Goal: Task Accomplishment & Management: Complete application form

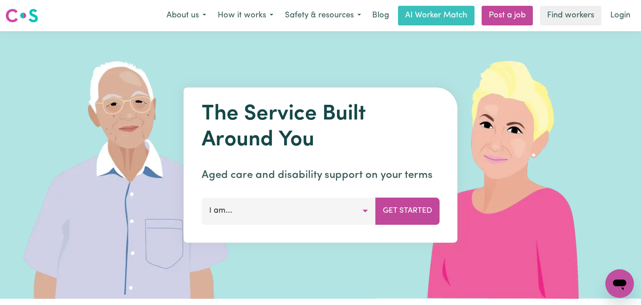
click at [244, 212] on button "I am..." at bounding box center [289, 210] width 174 height 27
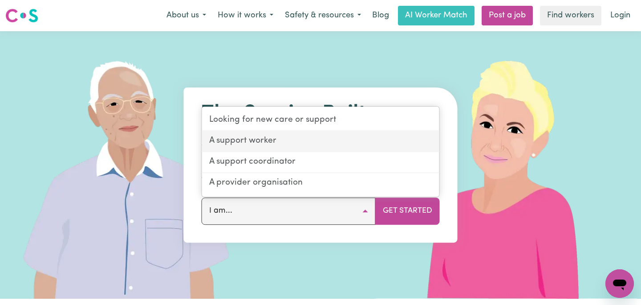
click at [286, 138] on link "A support worker" at bounding box center [320, 141] width 237 height 21
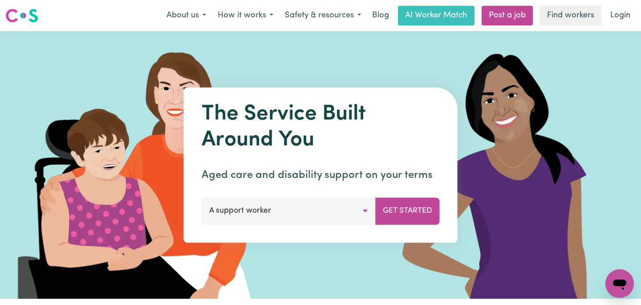
click at [289, 217] on button "A support worker" at bounding box center [289, 210] width 174 height 27
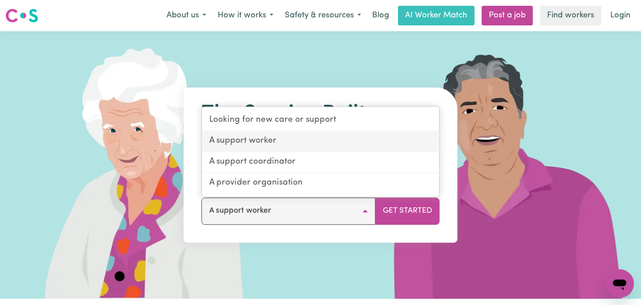
click at [304, 143] on link "A support worker" at bounding box center [320, 141] width 237 height 21
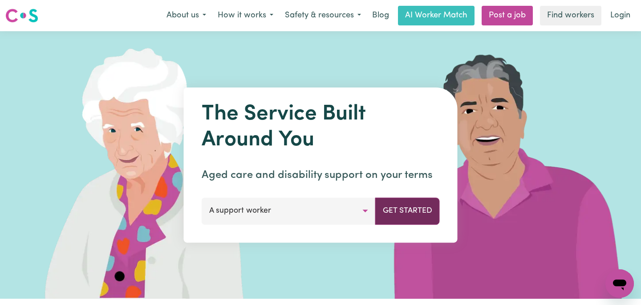
click at [412, 203] on button "Get Started" at bounding box center [407, 210] width 65 height 27
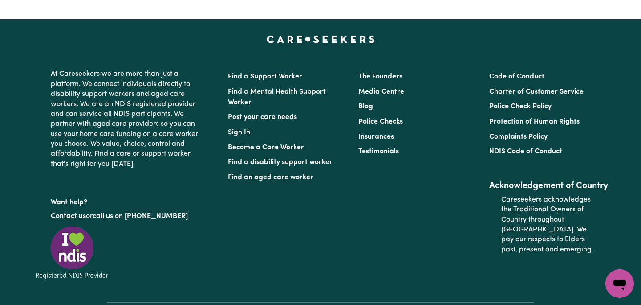
scroll to position [4184, 0]
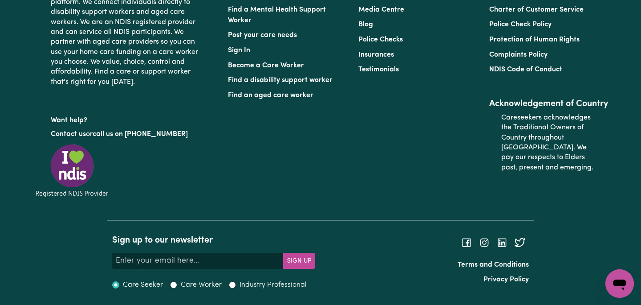
click at [65, 171] on img at bounding box center [72, 171] width 80 height 56
click at [79, 158] on img at bounding box center [72, 171] width 80 height 56
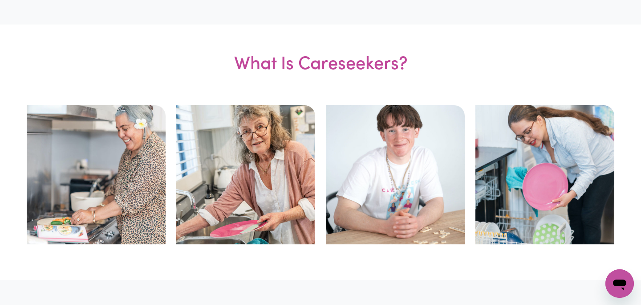
scroll to position [0, 0]
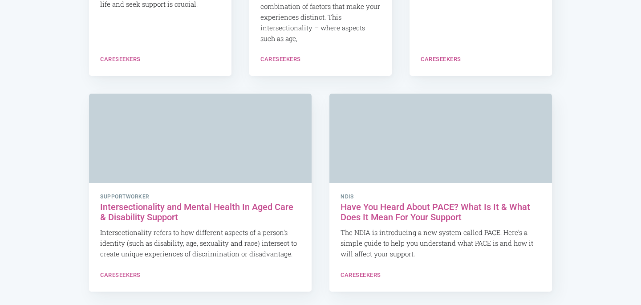
scroll to position [2683, 0]
